Goal: Transaction & Acquisition: Purchase product/service

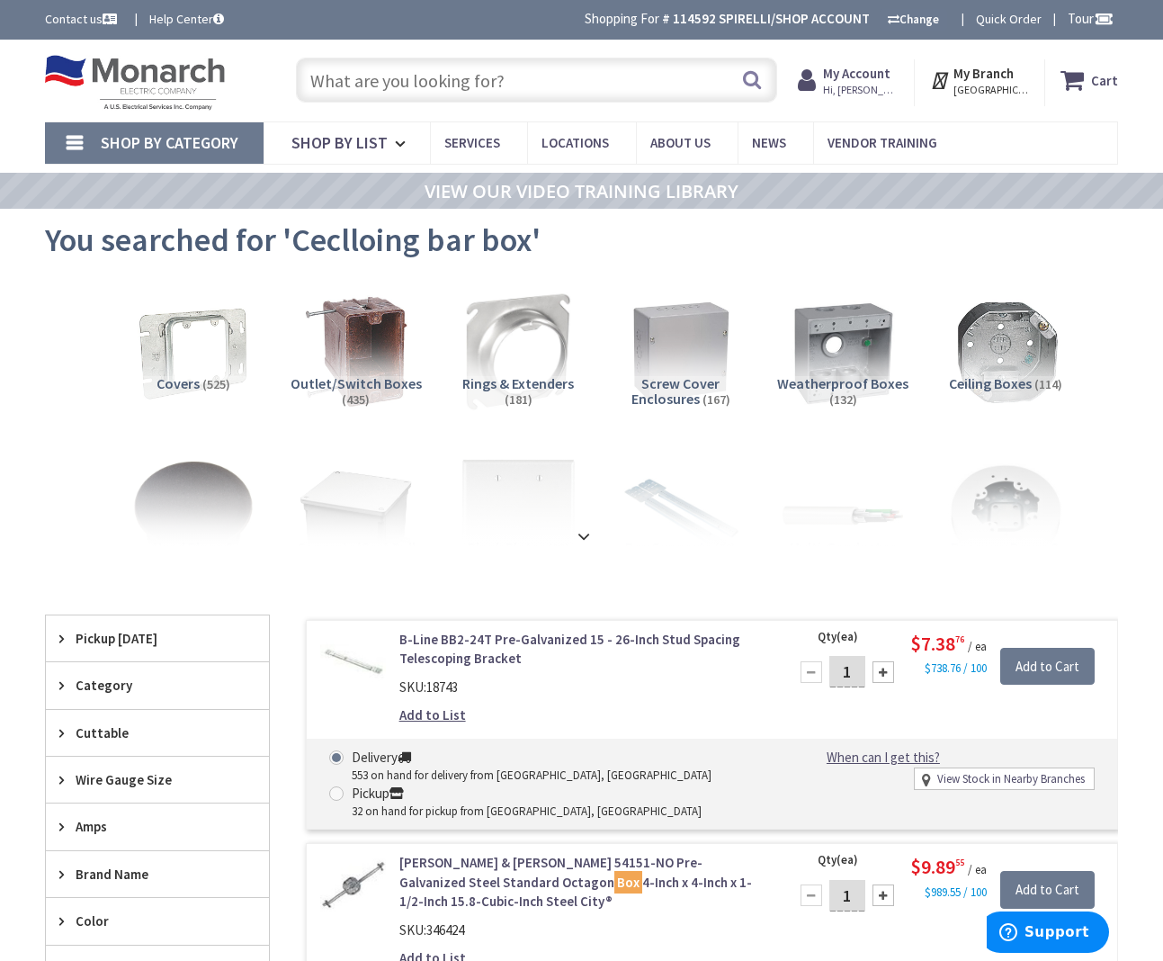
click at [474, 85] on input "text" at bounding box center [536, 80] width 481 height 45
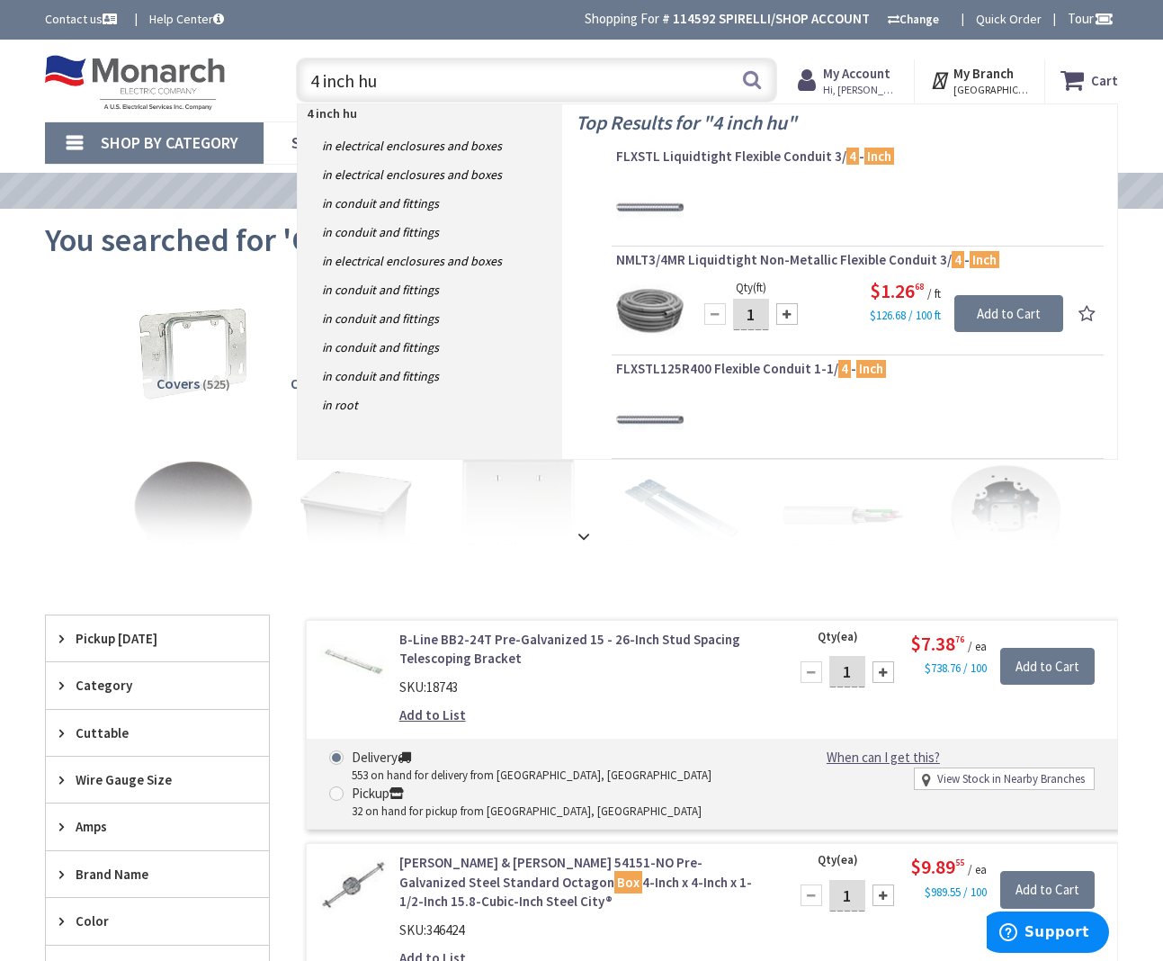
type input "4 inch hub"
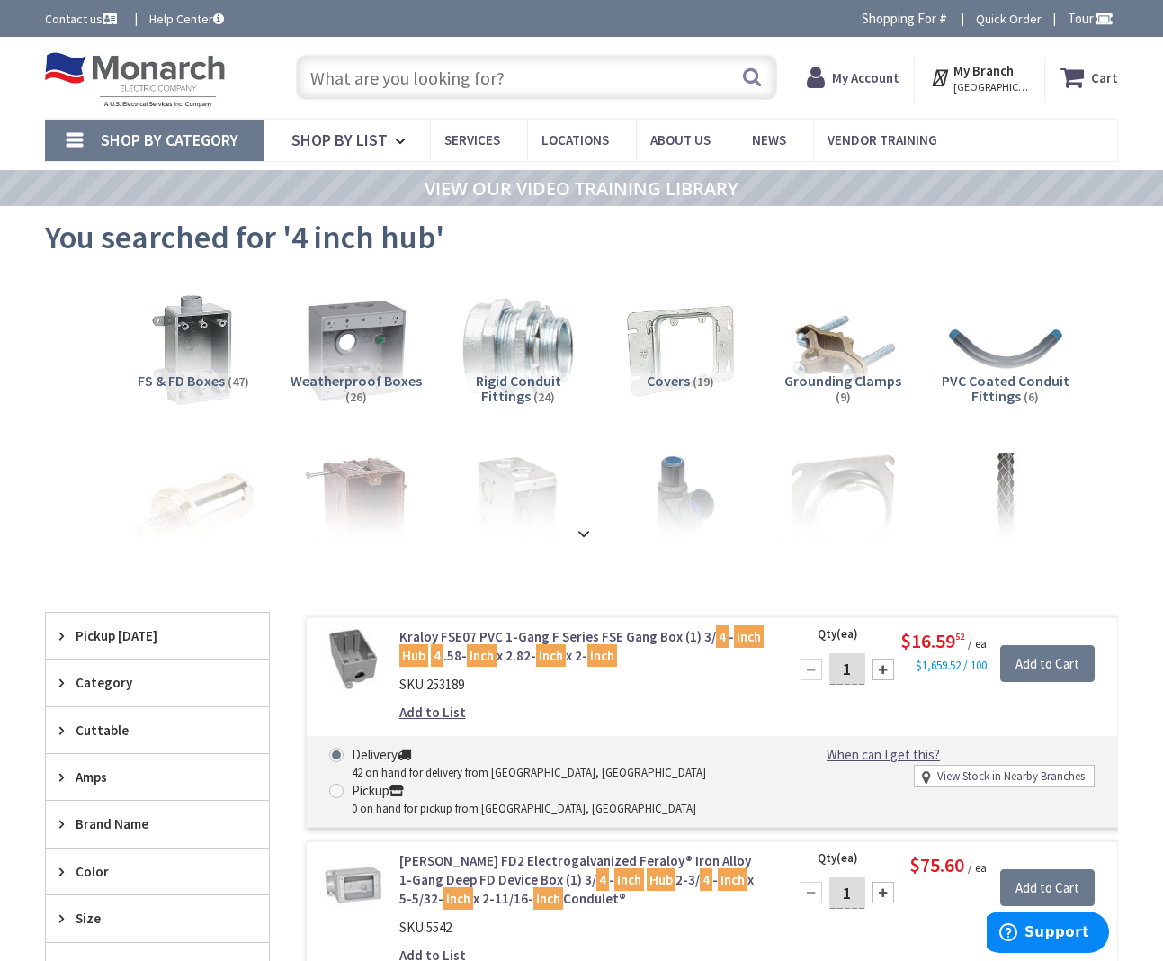
click at [366, 77] on input "text" at bounding box center [536, 77] width 481 height 45
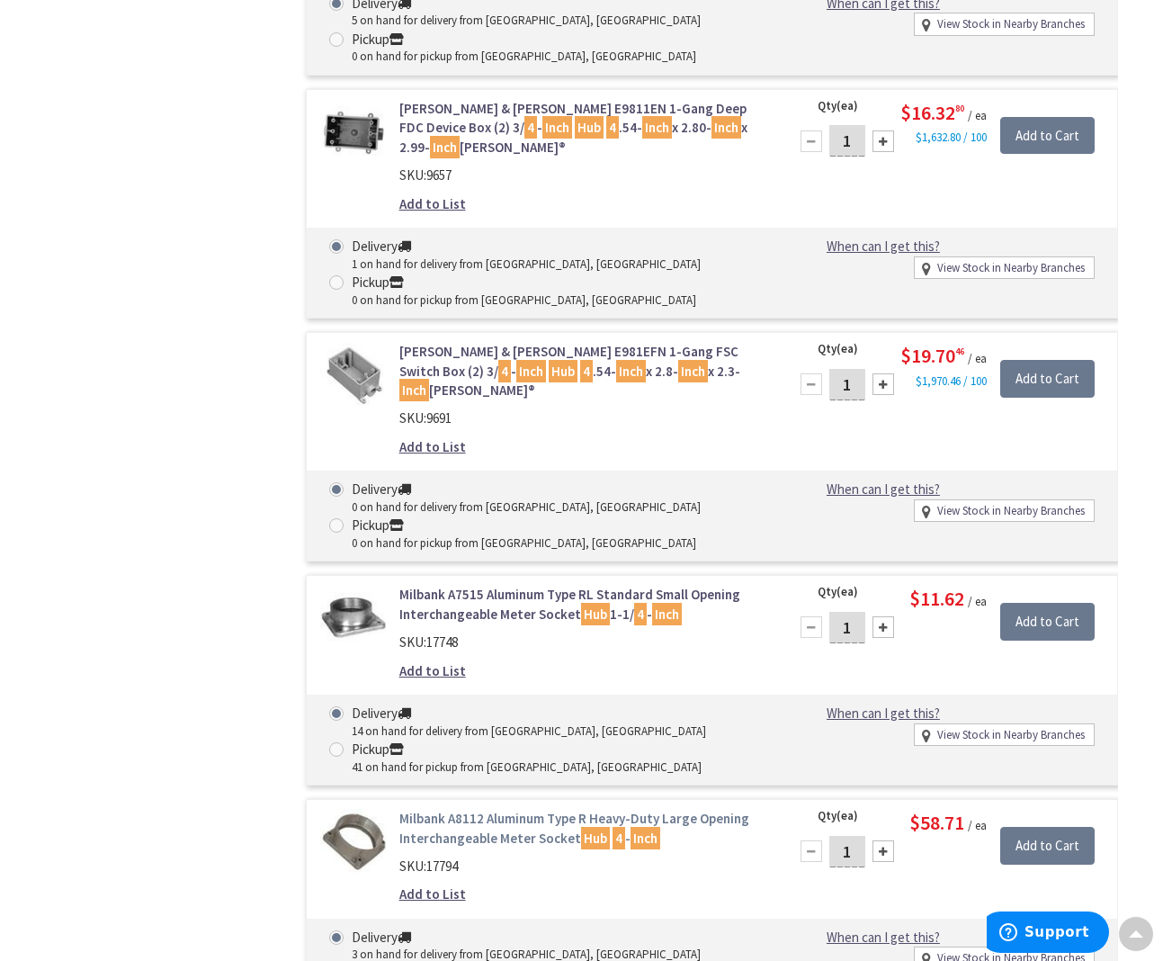
scroll to position [2642, 0]
click at [458, 809] on link "Milbank A8112 Aluminum Type R Heavy-Duty Large Opening Interchangeable Meter So…" at bounding box center [583, 828] width 367 height 39
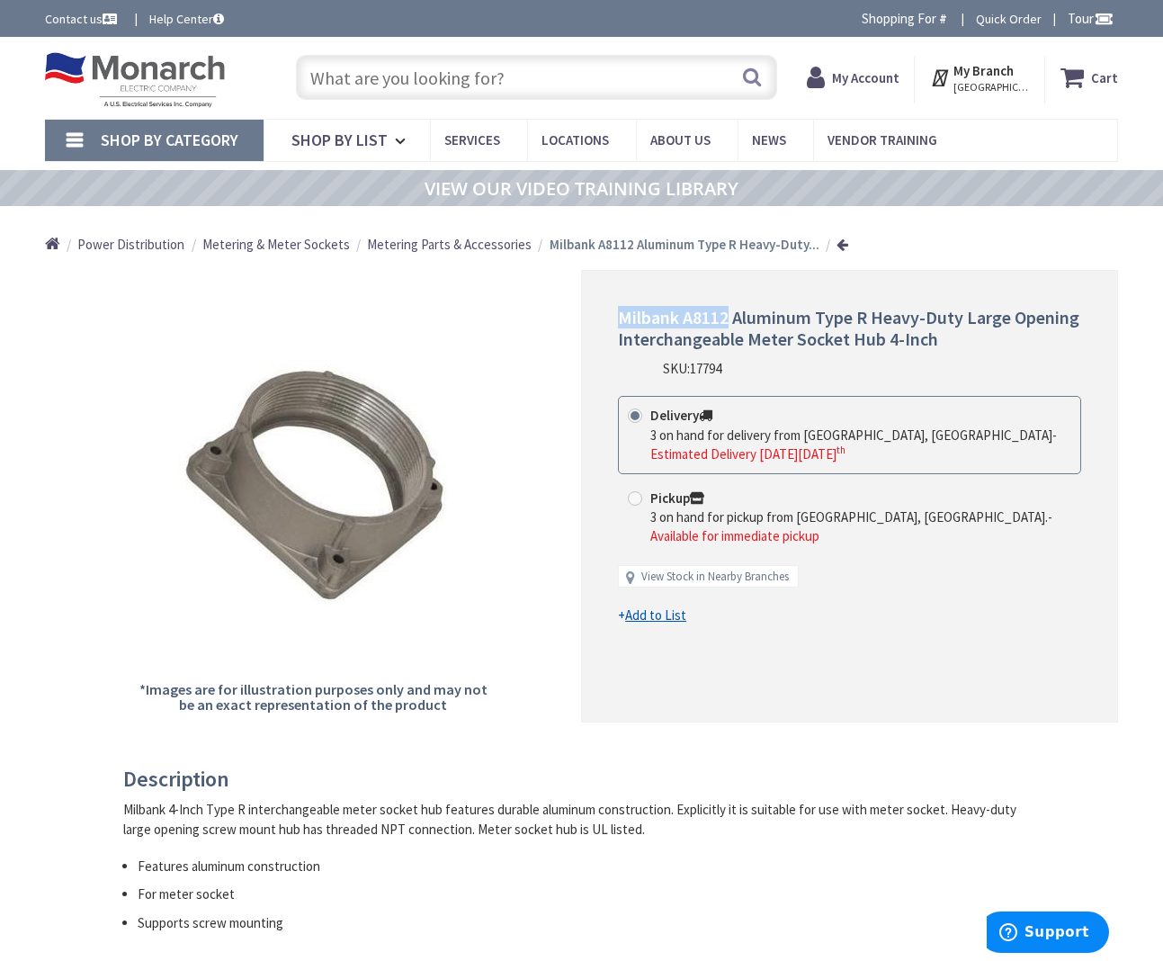
drag, startPoint x: 621, startPoint y: 316, endPoint x: 729, endPoint y: 314, distance: 108.0
click at [729, 314] on span "Milbank A8112 Aluminum Type R Heavy-Duty Large Opening Interchangeable Meter So…" at bounding box center [849, 328] width 462 height 44
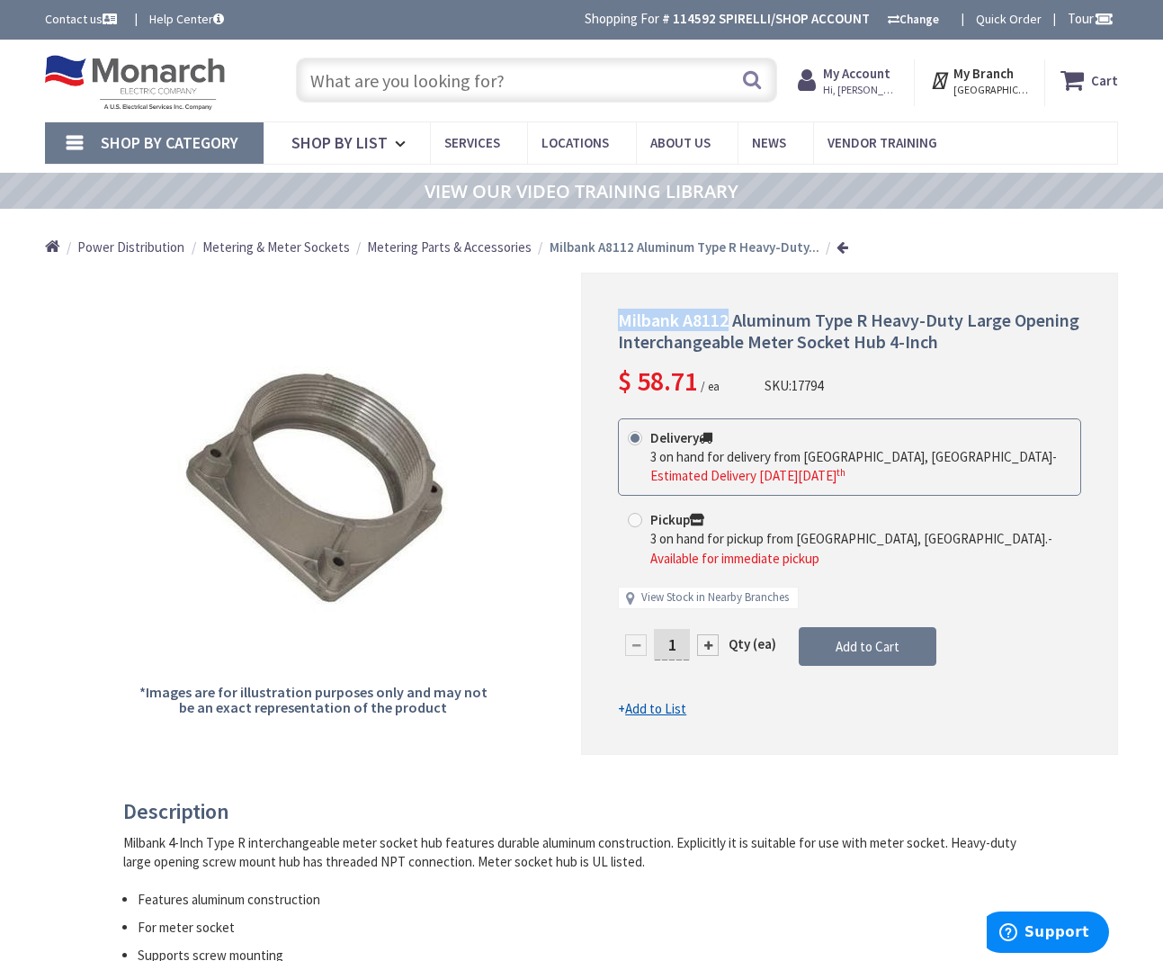
copy span "Milbank A8112"
